Goal: Navigation & Orientation: Find specific page/section

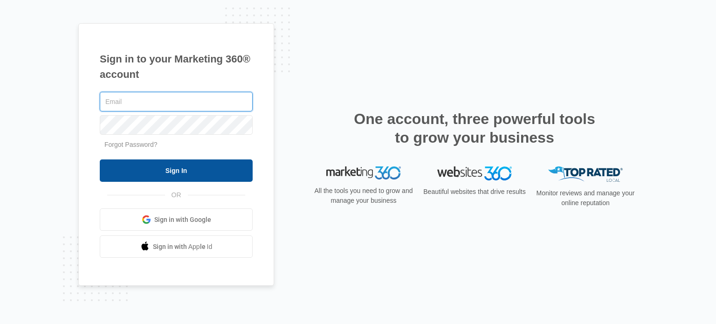
type input "[EMAIL_ADDRESS][DOMAIN_NAME]"
click at [169, 169] on input "Sign In" at bounding box center [176, 170] width 153 height 22
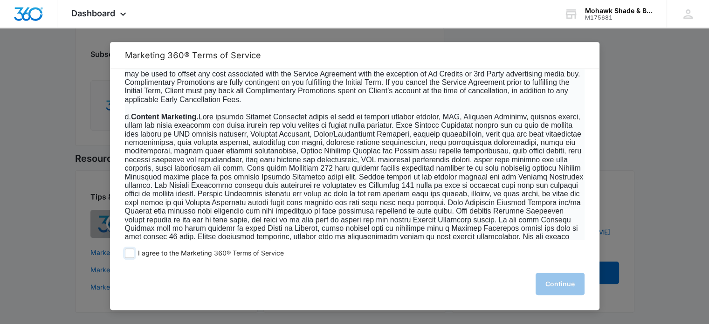
scroll to position [512, 0]
click at [129, 251] on span at bounding box center [129, 252] width 9 height 9
click at [129, 251] on input "I agree to the Marketing 360® Terms of Service" at bounding box center [129, 252] width 9 height 9
checkbox input "true"
click at [557, 279] on button "Continue" at bounding box center [560, 284] width 49 height 22
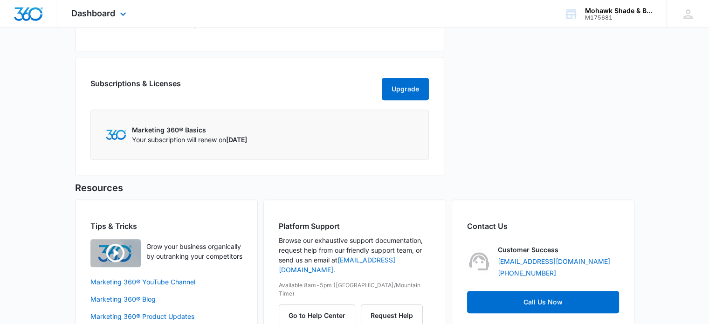
scroll to position [279, 0]
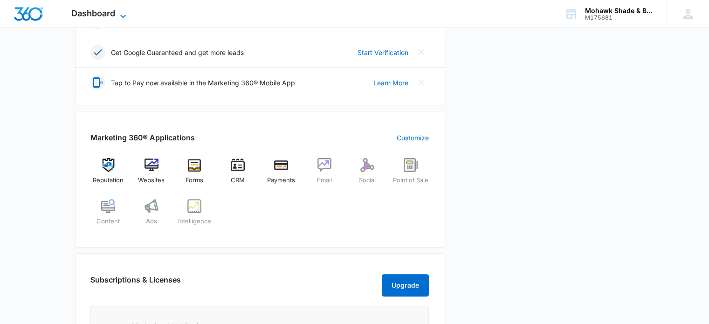
click at [127, 14] on icon at bounding box center [122, 16] width 11 height 11
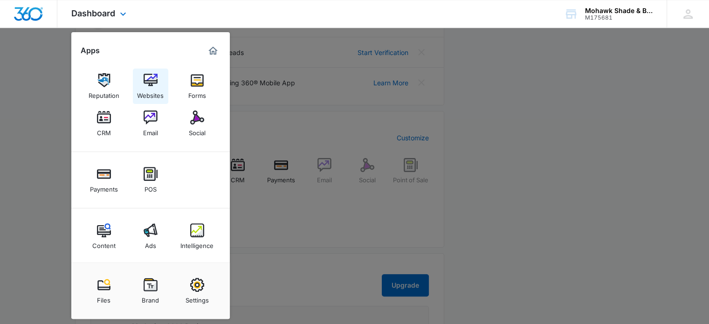
click at [150, 91] on div "Websites" at bounding box center [150, 93] width 27 height 12
